Goal: Transaction & Acquisition: Download file/media

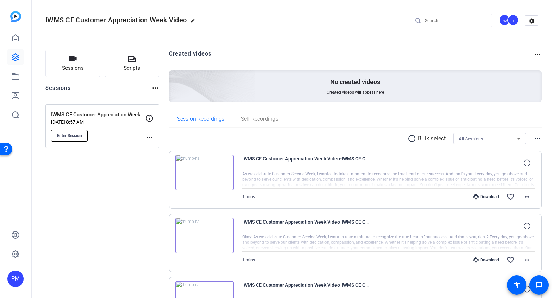
click at [74, 136] on span "Enter Session" at bounding box center [69, 135] width 25 height 5
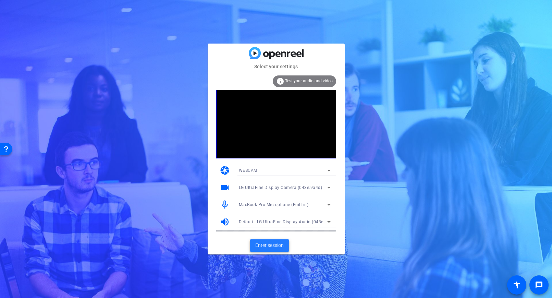
click at [266, 249] on span "Enter session" at bounding box center [269, 245] width 28 height 7
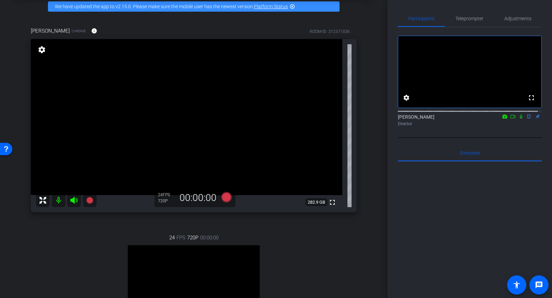
scroll to position [16, 0]
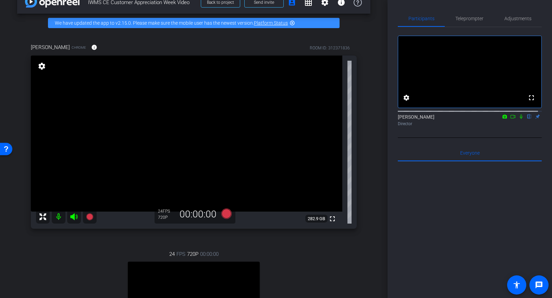
click at [38, 67] on mat-icon "settings" at bounding box center [42, 66] width 10 height 8
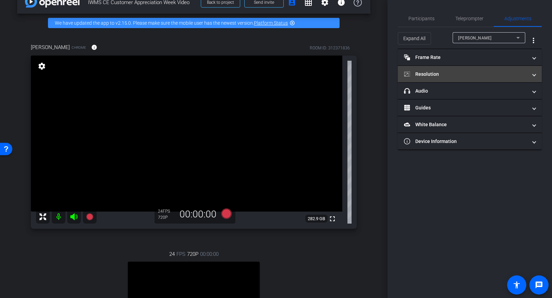
click at [442, 75] on mat-panel-title "Resolution" at bounding box center [465, 74] width 123 height 7
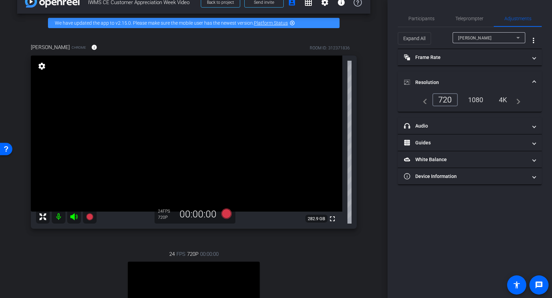
click at [473, 98] on div "1080" at bounding box center [476, 100] width 26 height 12
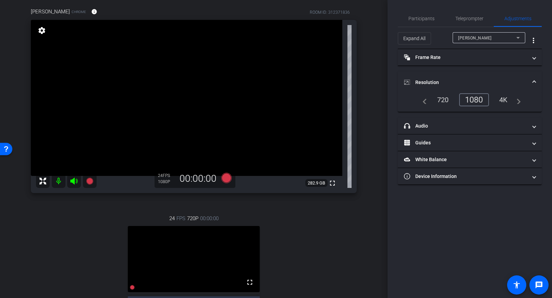
scroll to position [14, 0]
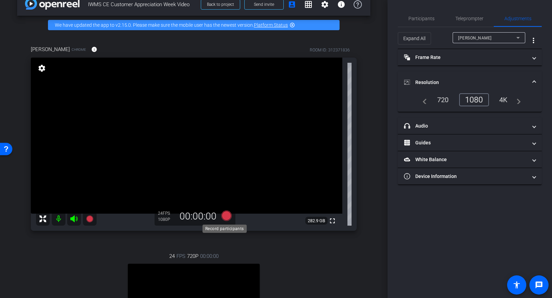
click at [225, 217] on icon at bounding box center [226, 216] width 10 height 10
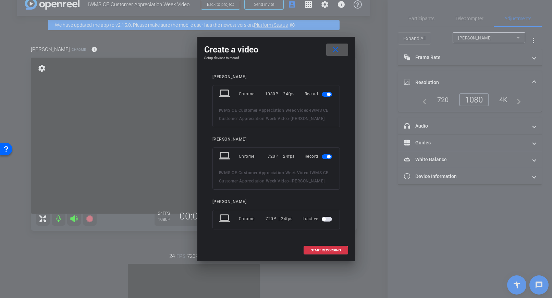
click at [324, 157] on span "button" at bounding box center [327, 156] width 10 height 5
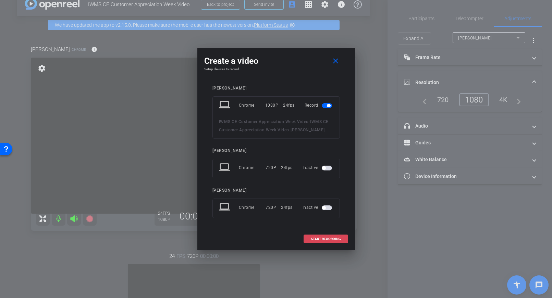
click at [329, 239] on span "START RECORDING" at bounding box center [326, 238] width 30 height 3
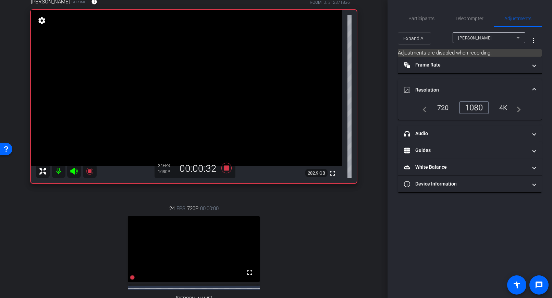
scroll to position [60, 0]
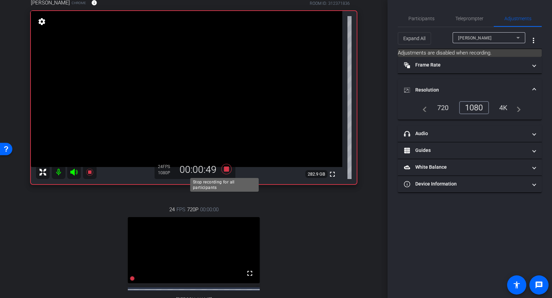
click at [224, 169] on icon at bounding box center [226, 169] width 10 height 10
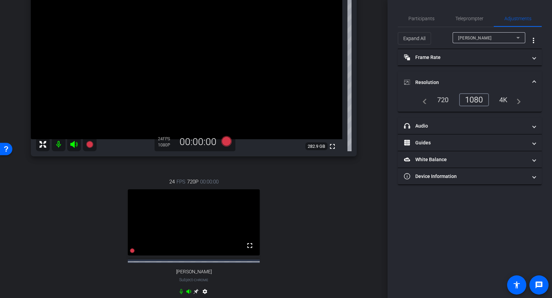
scroll to position [85, 0]
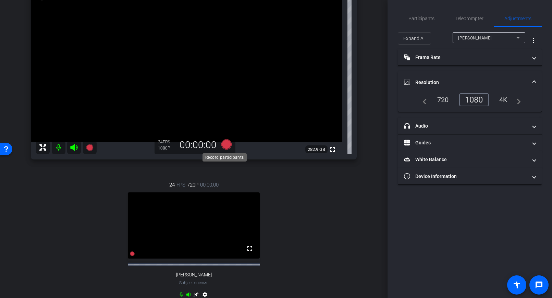
click at [223, 146] on icon at bounding box center [226, 144] width 10 height 10
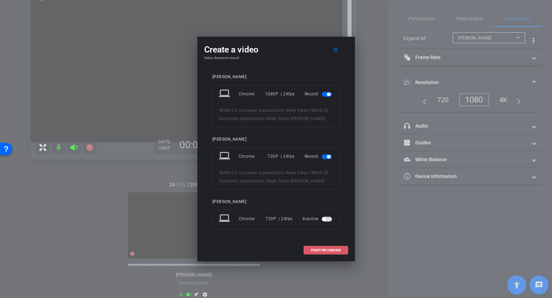
click at [335, 252] on span "START RECORDING" at bounding box center [326, 250] width 30 height 3
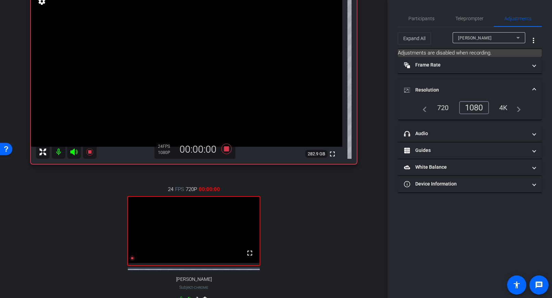
scroll to position [13, 0]
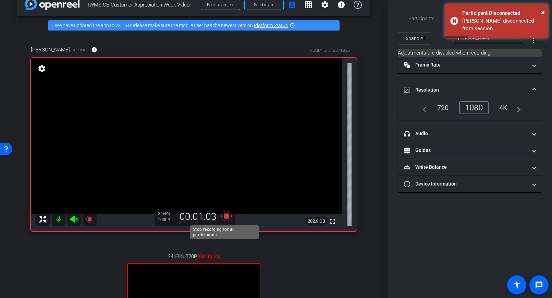
click at [225, 217] on icon at bounding box center [226, 216] width 10 height 10
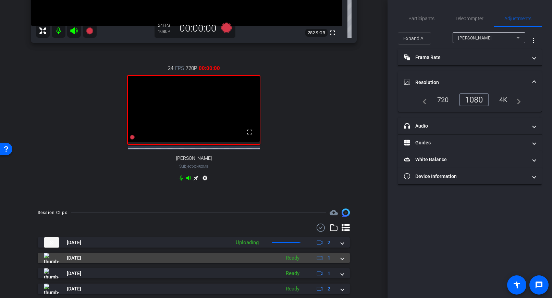
scroll to position [211, 0]
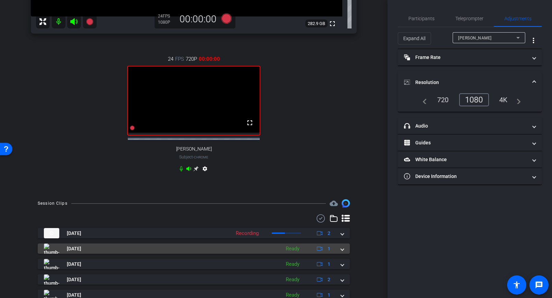
click at [217, 250] on mat-panel-title "Sep 22, 2025" at bounding box center [160, 248] width 233 height 10
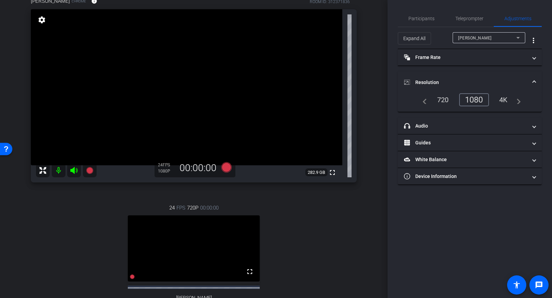
scroll to position [57, 0]
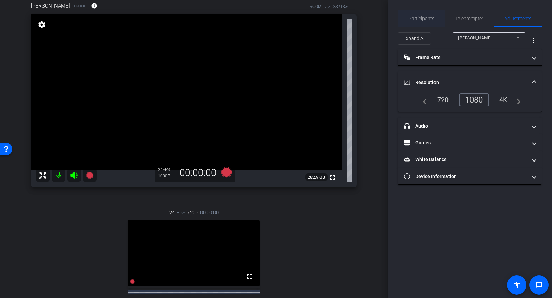
click at [416, 16] on span "Participants" at bounding box center [422, 18] width 26 height 5
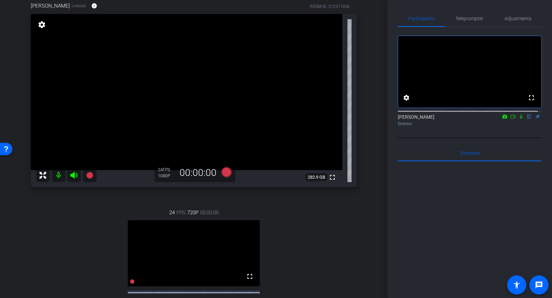
click at [519, 119] on icon at bounding box center [521, 116] width 5 height 5
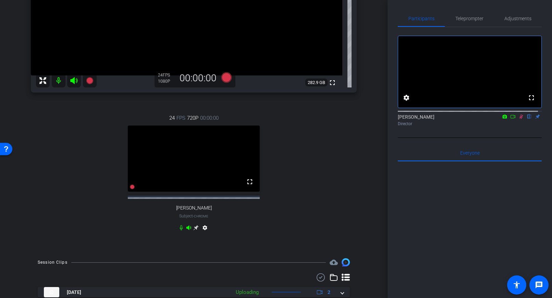
scroll to position [279, 0]
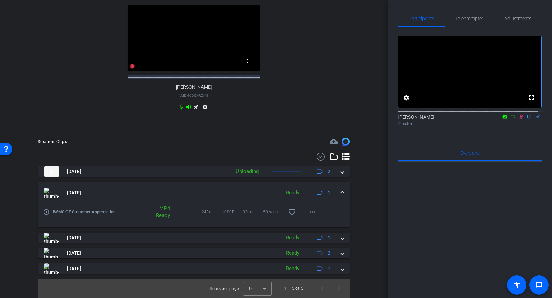
click at [46, 211] on mat-icon "play_circle_outline" at bounding box center [46, 211] width 7 height 7
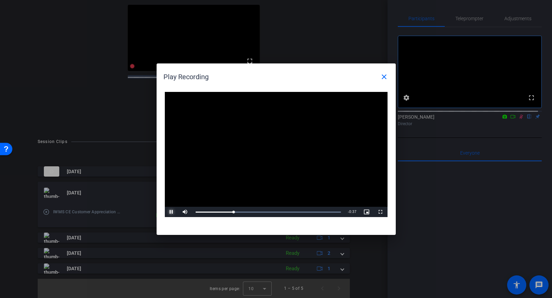
click at [172, 212] on span "Video Player" at bounding box center [172, 212] width 14 height 0
click at [98, 105] on div at bounding box center [276, 149] width 552 height 298
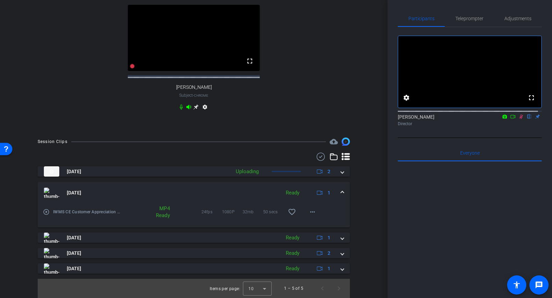
click at [47, 213] on mat-icon "play_circle_outline" at bounding box center [46, 211] width 7 height 7
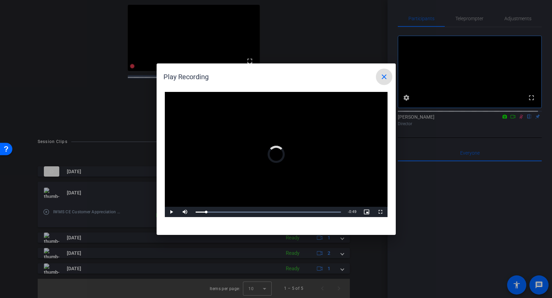
drag, startPoint x: 208, startPoint y: 212, endPoint x: 188, endPoint y: 212, distance: 20.6
click at [188, 212] on div "Play Mute 85% Current Time 0:02 / Duration 0:50 Loaded : 100.00% 0:00 0:01 Stre…" at bounding box center [276, 212] width 223 height 10
click at [173, 212] on span "Video Player" at bounding box center [172, 212] width 14 height 0
drag, startPoint x: 104, startPoint y: 114, endPoint x: 113, endPoint y: 111, distance: 9.7
click at [108, 113] on div at bounding box center [276, 149] width 552 height 298
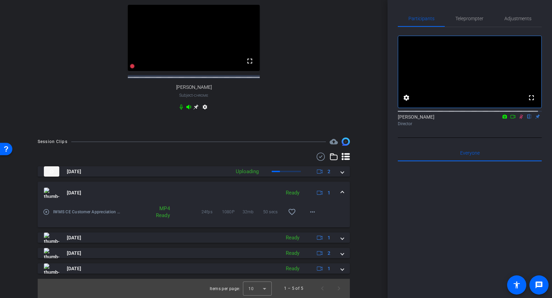
click at [517, 120] on mat-icon at bounding box center [521, 116] width 8 height 6
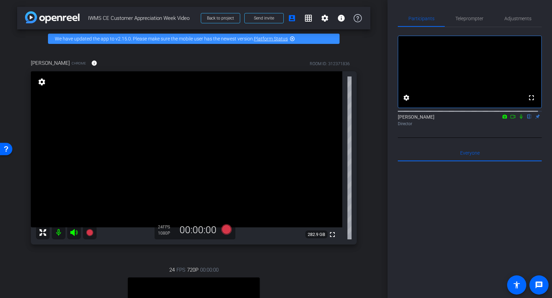
scroll to position [211, 0]
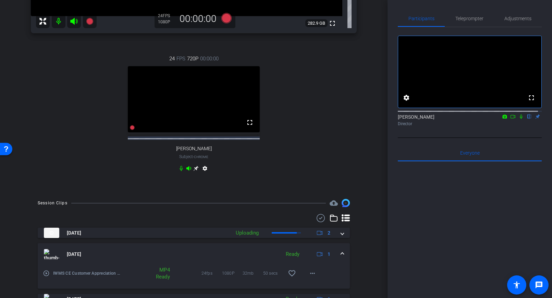
click at [50, 259] on img at bounding box center [51, 254] width 15 height 10
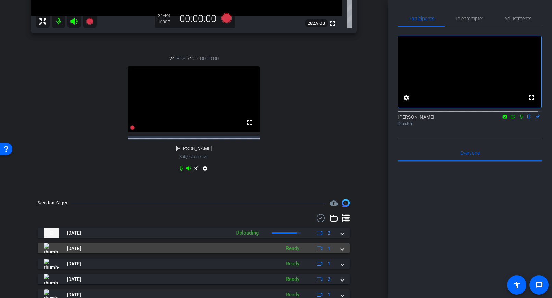
click at [52, 253] on img at bounding box center [51, 248] width 15 height 10
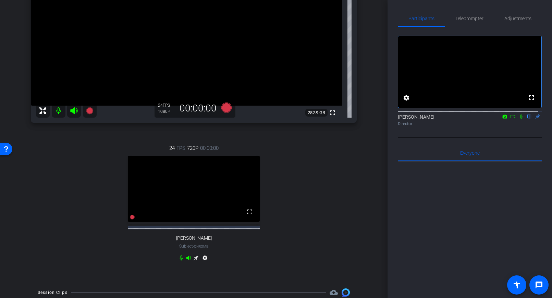
scroll to position [60, 0]
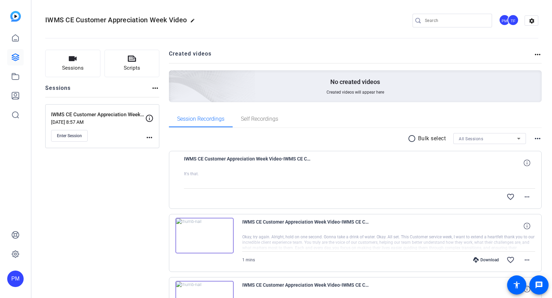
scroll to position [51, 0]
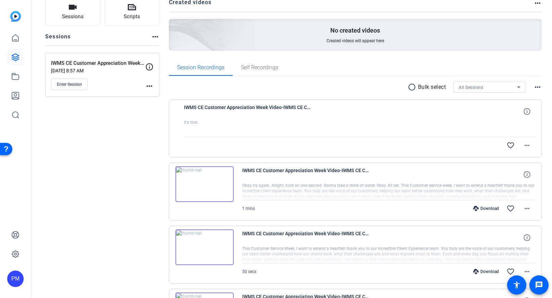
click at [208, 180] on img at bounding box center [205, 184] width 58 height 36
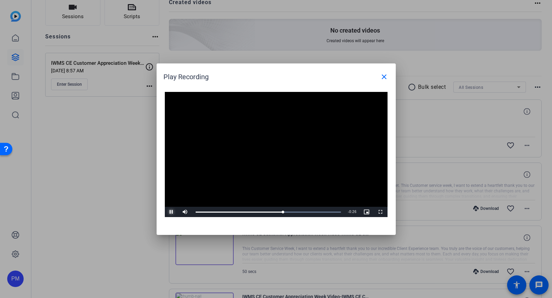
click at [174, 212] on span "Video Player" at bounding box center [172, 212] width 14 height 0
click at [110, 205] on div at bounding box center [276, 149] width 552 height 298
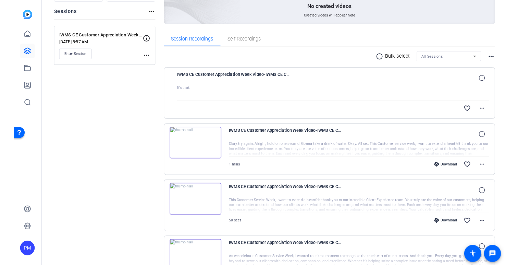
scroll to position [76, 0]
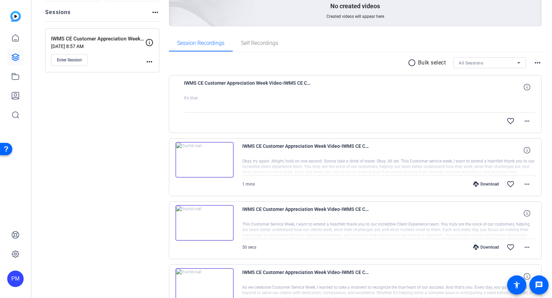
click at [485, 184] on div "Download" at bounding box center [486, 183] width 33 height 5
click at [542, 129] on div "Sessions Scripts Sessions more_horiz IWMS CE Customer Appreciation Week Video S…" at bounding box center [292, 253] width 521 height 577
click at [523, 186] on mat-icon "more_horiz" at bounding box center [527, 184] width 8 height 8
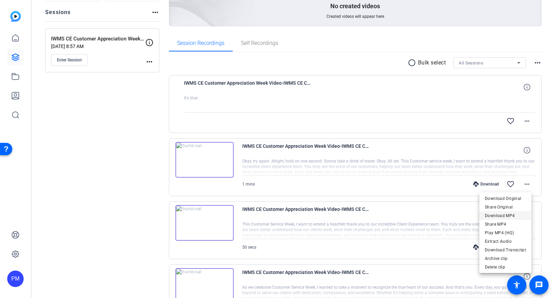
click at [506, 216] on span "Download MP4" at bounding box center [505, 216] width 41 height 8
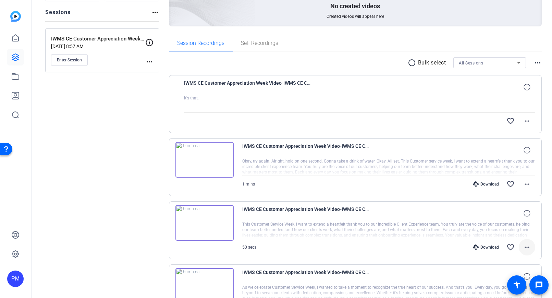
click at [523, 247] on mat-icon "more_horiz" at bounding box center [527, 247] width 8 height 8
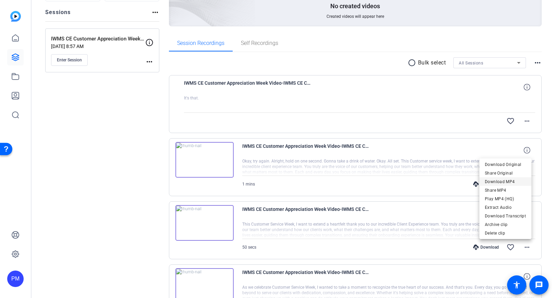
click at [513, 181] on span "Download MP4" at bounding box center [505, 182] width 41 height 8
